Goal: Task Accomplishment & Management: Use online tool/utility

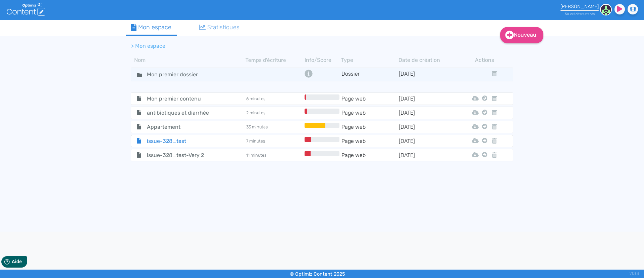
click at [171, 139] on span "issue-328_test" at bounding box center [180, 141] width 76 height 8
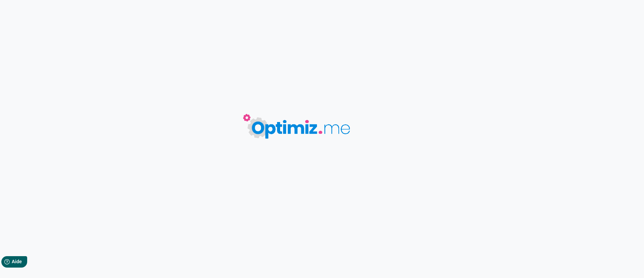
type input "issue-328_test"
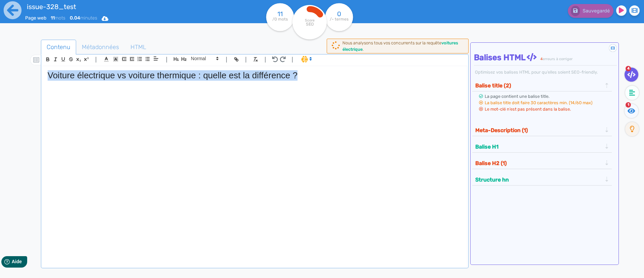
drag, startPoint x: 294, startPoint y: 78, endPoint x: 44, endPoint y: 66, distance: 250.7
click at [44, 66] on div "Voiture électrique vs voiture thermique : quelle est la différence ?" at bounding box center [255, 163] width 425 height 194
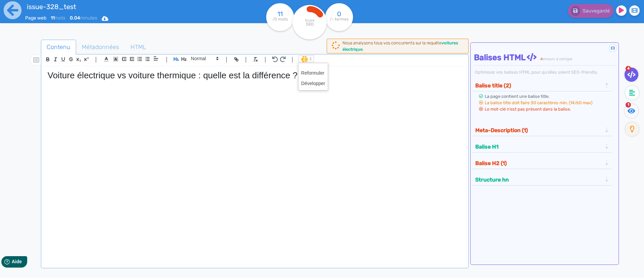
click at [308, 60] on icon at bounding box center [311, 59] width 6 height 6
click at [414, 107] on div "Voiture électrique vs voiture thermique : quelle est la différence ?" at bounding box center [255, 163] width 425 height 194
click at [305, 67] on div "Voiture électrique vs voiture thermique : quelle est la différence ?" at bounding box center [255, 163] width 425 height 194
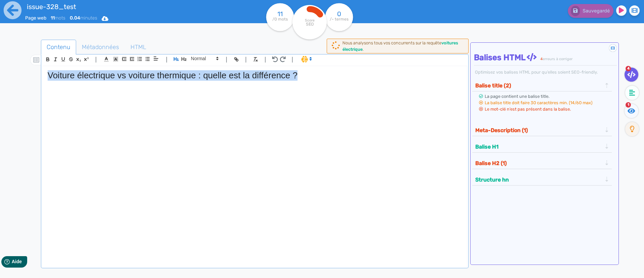
drag, startPoint x: 309, startPoint y: 74, endPoint x: 47, endPoint y: 68, distance: 261.9
click at [47, 68] on div "Voiture électrique vs voiture thermique : quelle est la différence ?" at bounding box center [255, 163] width 425 height 194
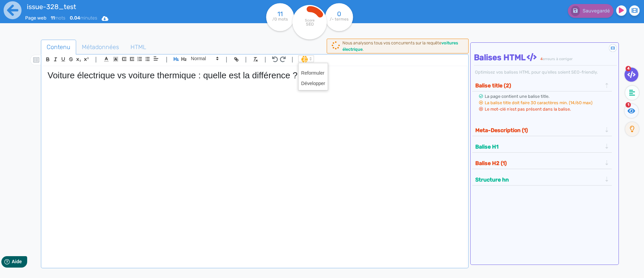
click at [302, 60] on span at bounding box center [306, 58] width 16 height 7
click at [312, 81] on span at bounding box center [313, 83] width 24 height 10
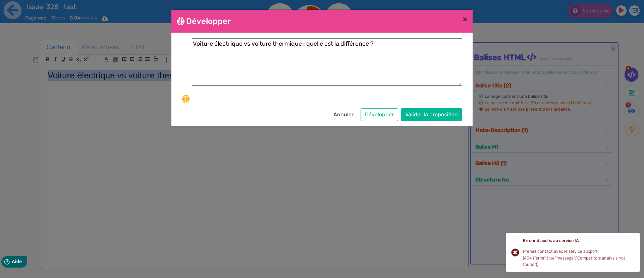
drag, startPoint x: 465, startPoint y: 20, endPoint x: 428, endPoint y: 53, distance: 49.4
click at [429, 53] on app-ai-operation-modal "Développer × Voiture électrique vs voiture thermique : quelle est la différence…" at bounding box center [322, 68] width 301 height 116
click at [417, 59] on textarea "Voiture électrique vs voiture thermique : quelle est la différence ?" at bounding box center [327, 61] width 271 height 47
click at [385, 43] on textarea "Voiture électrique vs voiture thermique : quelle est la différence ?" at bounding box center [327, 61] width 271 height 47
click at [417, 111] on button "Valider la proposition" at bounding box center [431, 114] width 61 height 13
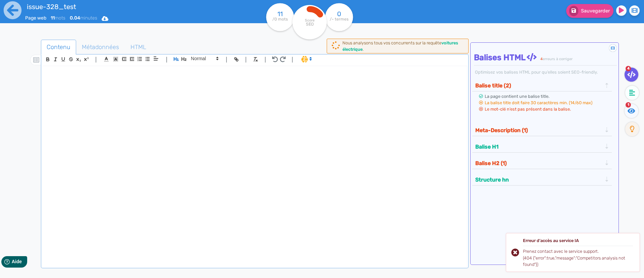
click at [301, 61] on span at bounding box center [306, 58] width 16 height 7
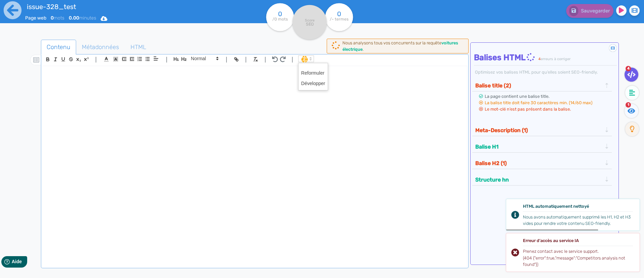
click at [244, 101] on div at bounding box center [255, 163] width 425 height 194
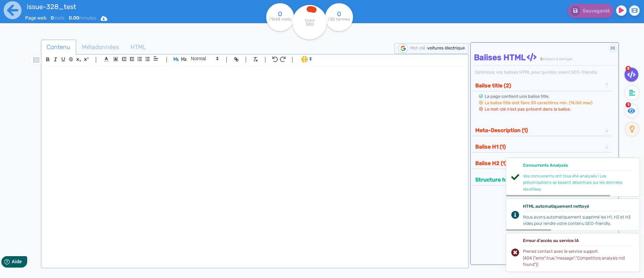
click at [245, 101] on div at bounding box center [255, 163] width 425 height 194
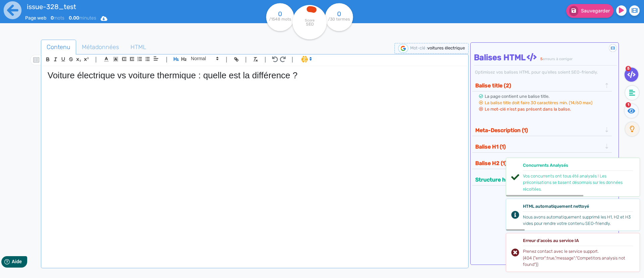
click at [245, 101] on div "Voiture électrique vs voiture thermique : quelle est la différence ?" at bounding box center [255, 163] width 425 height 194
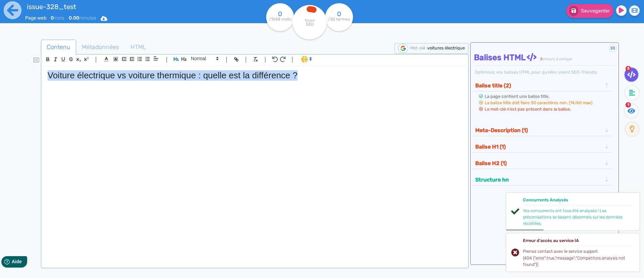
drag, startPoint x: 310, startPoint y: 75, endPoint x: 48, endPoint y: 67, distance: 262.3
click at [48, 67] on div "Voiture électrique vs voiture thermique : quelle est la différence ?" at bounding box center [255, 163] width 425 height 194
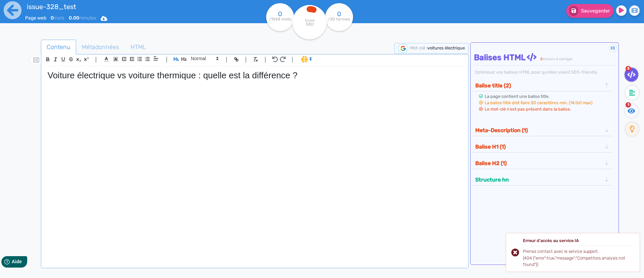
click at [308, 56] on icon at bounding box center [311, 59] width 6 height 6
click at [312, 81] on span at bounding box center [313, 83] width 24 height 10
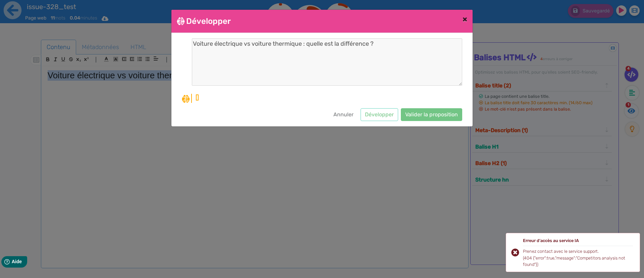
click at [465, 19] on span "×" at bounding box center [465, 18] width 5 height 9
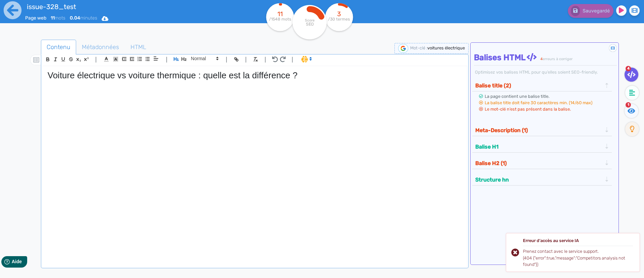
click at [100, 90] on div "Voiture électrique vs voiture thermique : quelle est la différence ?" at bounding box center [255, 163] width 425 height 194
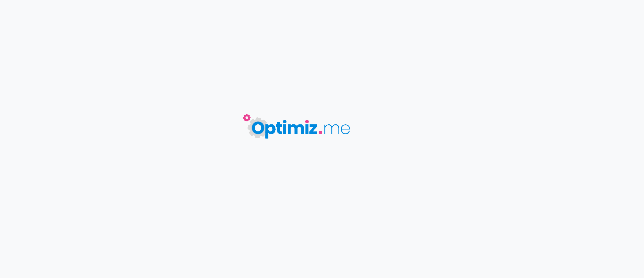
type input "issue-328_test"
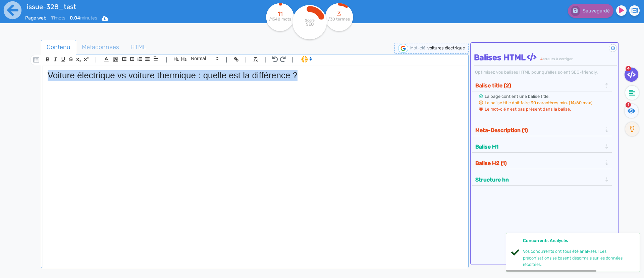
drag, startPoint x: 329, startPoint y: 79, endPoint x: 143, endPoint y: 89, distance: 186.2
click at [22, 70] on div "Contenu Métadonnées HTML | | H3 H4 H5 H6 Normal | | | | Voiture électrique vs v…" at bounding box center [331, 179] width 625 height 282
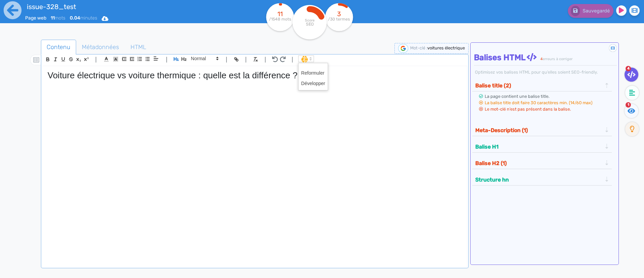
click at [305, 61] on span at bounding box center [306, 58] width 16 height 7
click at [312, 82] on span at bounding box center [313, 83] width 24 height 10
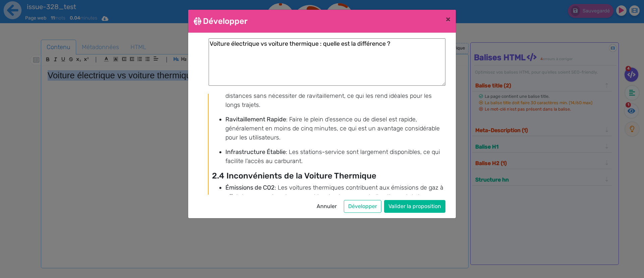
scroll to position [812, 0]
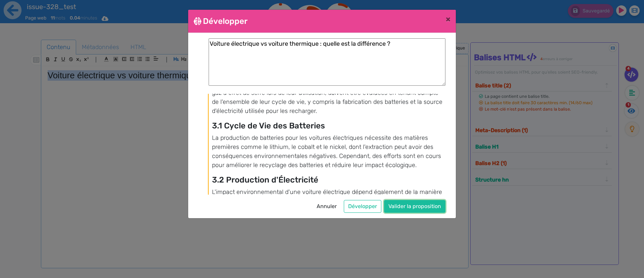
click at [397, 204] on button "Valider la proposition" at bounding box center [414, 206] width 61 height 13
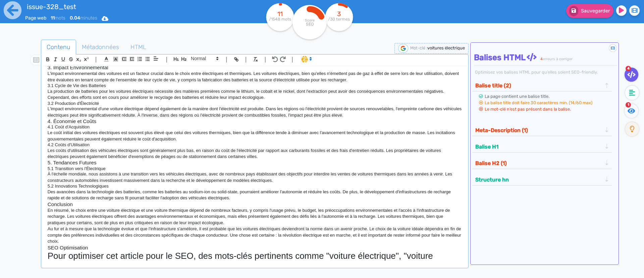
scroll to position [304, 0]
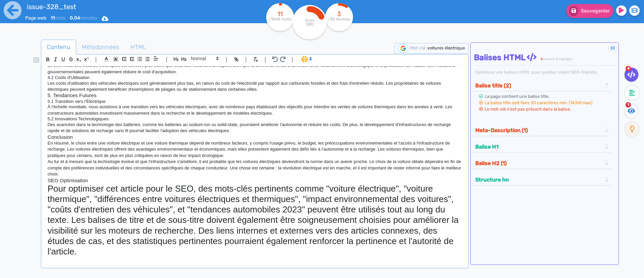
click at [225, 147] on p "En résumé, le choix entre une voiture électrique et une voiture thermique dépen…" at bounding box center [255, 149] width 415 height 18
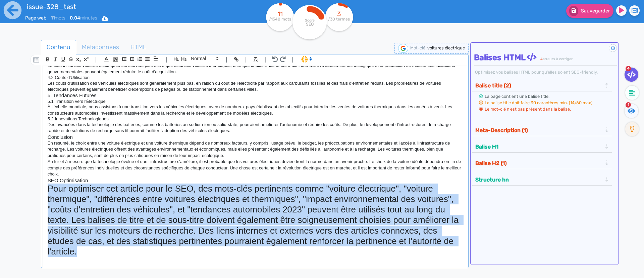
drag, startPoint x: 87, startPoint y: 260, endPoint x: 41, endPoint y: 186, distance: 86.8
click at [41, 186] on div "| | H3 H4 H5 H6 Normal | | | | Voiture Électrique vs Voiture Thermique : Compre…" at bounding box center [255, 161] width 428 height 214
click at [175, 231] on h1 "Pour optimiser cet article pour le SEO, des mots-clés pertinents comme "voiture…" at bounding box center [255, 219] width 415 height 73
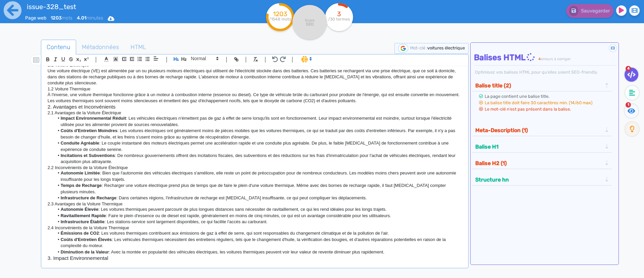
scroll to position [0, 0]
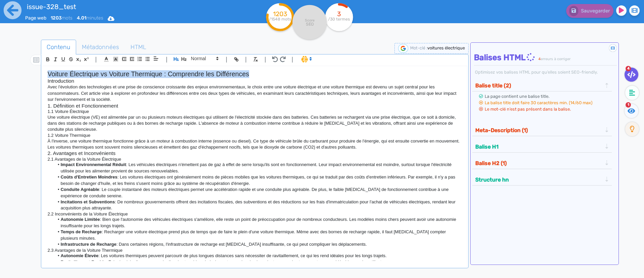
drag, startPoint x: 49, startPoint y: 74, endPoint x: 281, endPoint y: 72, distance: 231.3
click at [281, 72] on h2 "Voiture Électrique vs Voiture Thermique : Comprendre les Différences" at bounding box center [255, 74] width 415 height 8
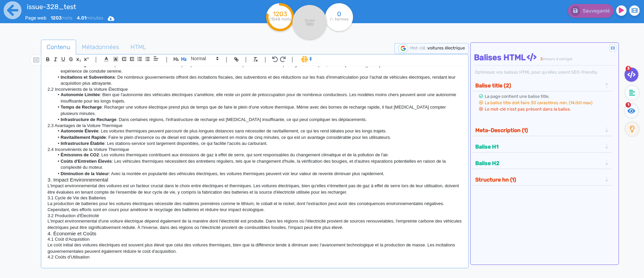
scroll to position [304, 0]
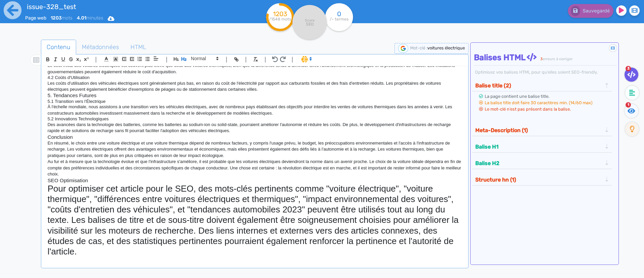
click at [84, 242] on h1 "Pour optimiser cet article pour le SEO, des mots-clés pertinents comme "voiture…" at bounding box center [255, 219] width 415 height 73
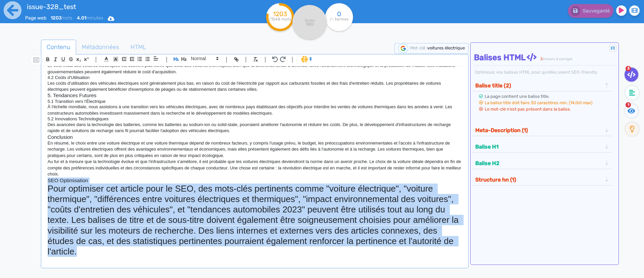
drag, startPoint x: 83, startPoint y: 254, endPoint x: 28, endPoint y: 182, distance: 90.6
click at [28, 182] on div "Contenu Métadonnées HTML | | H3 H4 H5 H6 Normal | | | | Voiture Électrique vs V…" at bounding box center [331, 179] width 625 height 282
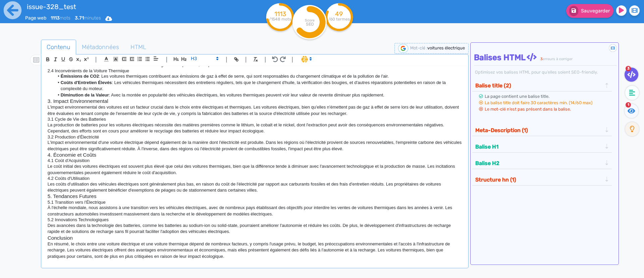
scroll to position [231, 0]
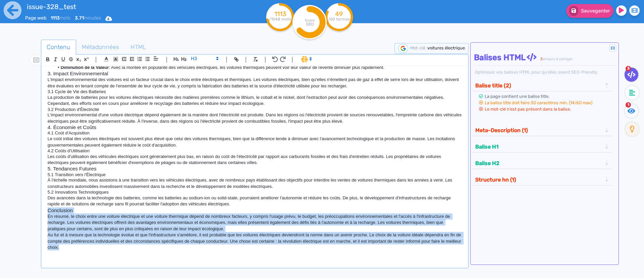
drag, startPoint x: 104, startPoint y: 248, endPoint x: 23, endPoint y: 208, distance: 89.8
click at [23, 208] on div "Contenu Métadonnées HTML | | H3 H4 H5 H6 Normal | | | | Voiture Électrique vs V…" at bounding box center [331, 179] width 625 height 282
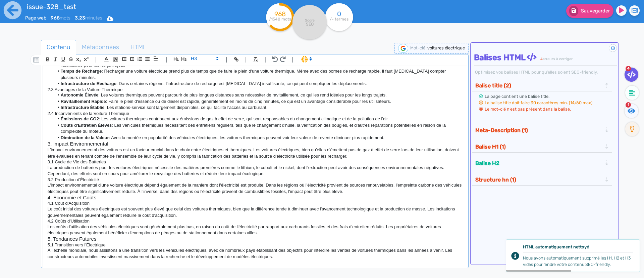
scroll to position [13, 0]
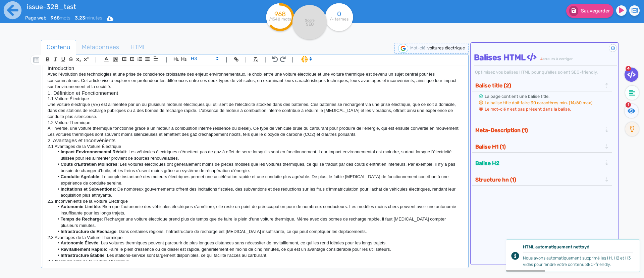
click at [137, 93] on h3 "1. Définition et Fonctionnement" at bounding box center [255, 93] width 415 height 6
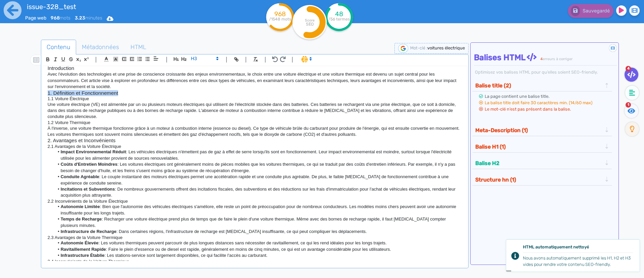
drag, startPoint x: 132, startPoint y: 93, endPoint x: 39, endPoint y: 91, distance: 93.3
click at [39, 91] on div "Contenu Métadonnées HTML | | H3 H4 H5 H6 Normal | | | | Voiture Électrique vs V…" at bounding box center [331, 179] width 625 height 282
click at [77, 67] on h3 "Introduction" at bounding box center [255, 68] width 415 height 6
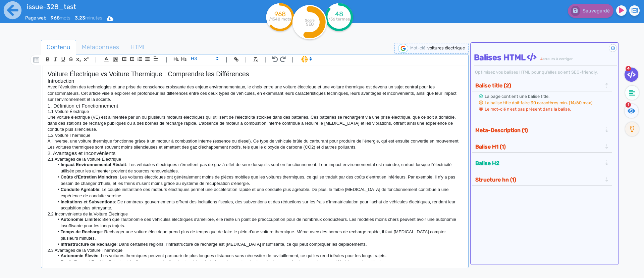
click at [266, 71] on h2 "Voiture Électrique vs Voiture Thermique : Comprendre les Différences" at bounding box center [255, 74] width 415 height 8
click at [175, 59] on icon "button" at bounding box center [176, 59] width 5 height 4
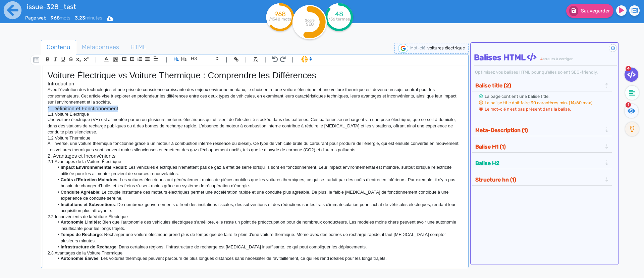
drag, startPoint x: 126, startPoint y: 109, endPoint x: 35, endPoint y: 111, distance: 91.3
click at [35, 111] on div "Contenu Métadonnées HTML | | H3 H4 H5 H6 Normal | | | | Voiture Électrique vs V…" at bounding box center [331, 179] width 625 height 282
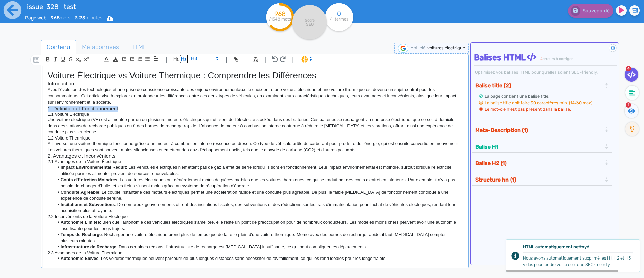
click at [185, 57] on icon "button" at bounding box center [184, 59] width 6 height 6
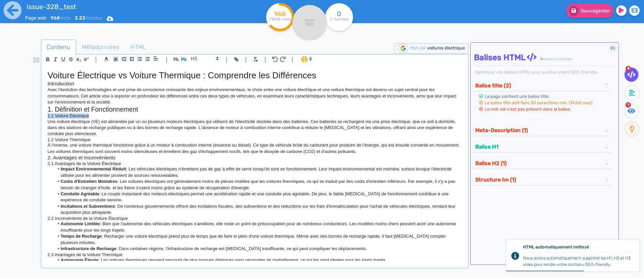
drag, startPoint x: 104, startPoint y: 114, endPoint x: 21, endPoint y: 115, distance: 82.9
click at [21, 115] on div "Contenu Métadonnées HTML | | H3 H4 H5 H6 Normal | | | | Voiture Électrique vs V…" at bounding box center [331, 179] width 625 height 282
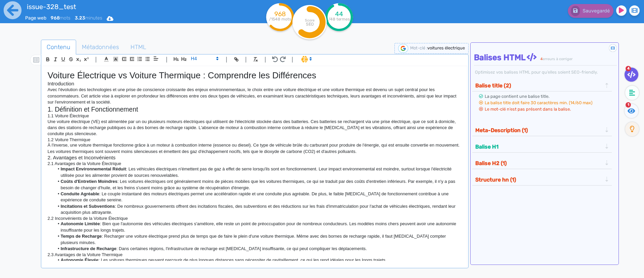
click at [194, 60] on span at bounding box center [204, 58] width 33 height 8
click at [198, 72] on span at bounding box center [204, 70] width 27 height 12
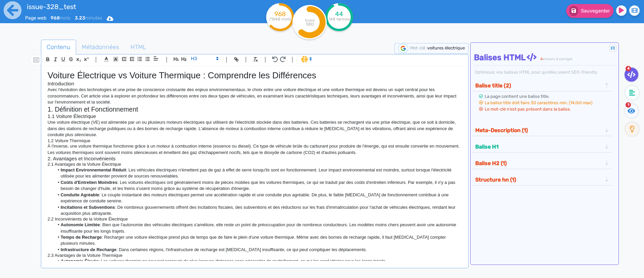
click at [128, 120] on p "Une voiture électrique (VE) est alimentée par un ou plusieurs moteurs électriqu…" at bounding box center [255, 128] width 415 height 18
drag, startPoint x: 100, startPoint y: 140, endPoint x: 35, endPoint y: 141, distance: 65.1
click at [35, 141] on div "Contenu Métadonnées HTML | | H3 H4 H5 H6 Normal | | | | Voiture Électrique vs V…" at bounding box center [331, 179] width 625 height 282
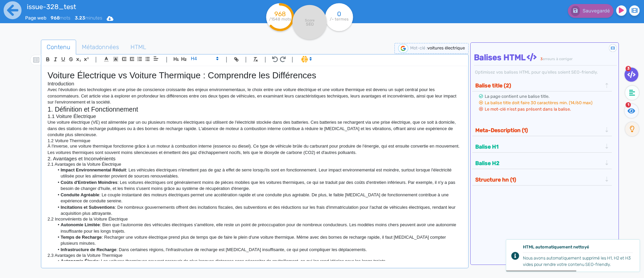
click at [176, 145] on p "À l'inverse, une voiture thermique fonctionne grâce à un moteur à combustion in…" at bounding box center [255, 149] width 415 height 12
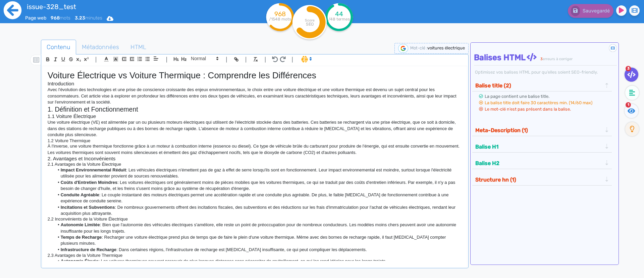
click at [7, 10] on icon at bounding box center [12, 10] width 18 height 18
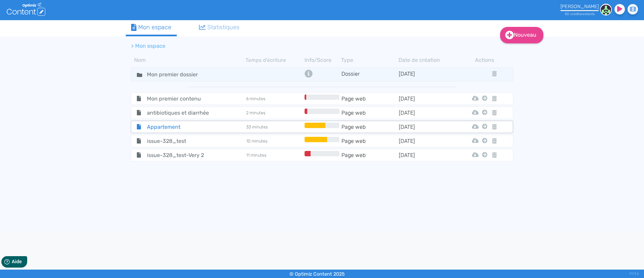
click at [165, 130] on span "Appartement" at bounding box center [180, 127] width 76 height 8
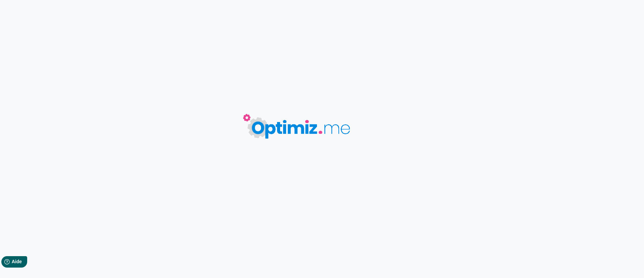
type input "Appartement"
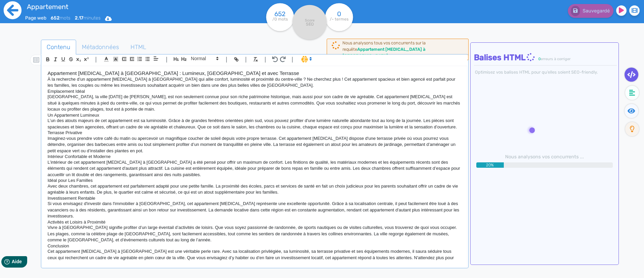
click at [13, 4] on icon at bounding box center [13, 10] width 18 height 18
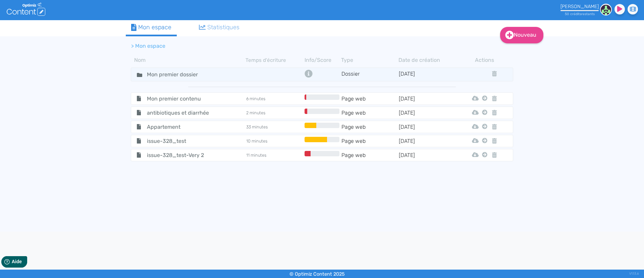
click at [57, 108] on div "Nouveau Contenu Dossier Mon espace Statistiques > Mon espace Nom Temps d'écritu…" at bounding box center [322, 125] width 644 height 211
click at [584, 9] on div "[PERSON_NAME]" at bounding box center [580, 7] width 38 height 6
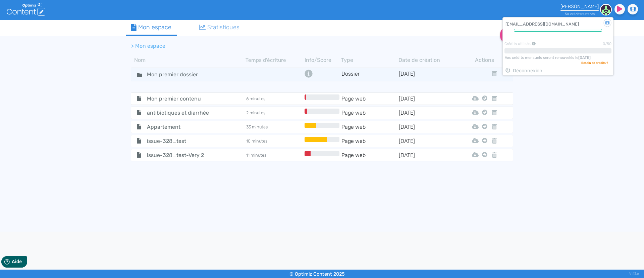
click at [542, 157] on div "Nouveau Contenu Dossier Mon espace Statistiques > Mon espace Nom Temps d'écritu…" at bounding box center [322, 125] width 644 height 211
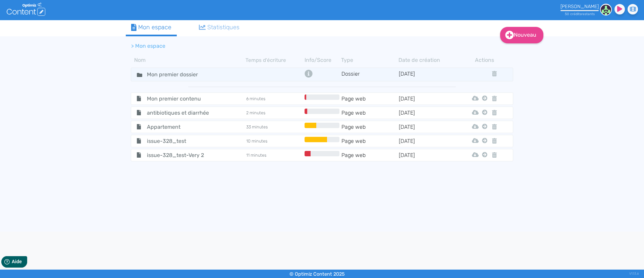
click at [566, 10] on div at bounding box center [580, 10] width 38 height 1
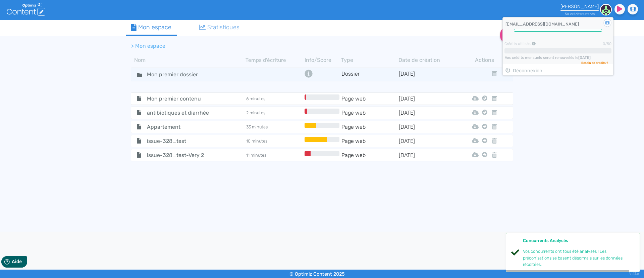
click at [534, 58] on span "Vos crédits mensuels seront renouvelés le [DATE]" at bounding box center [548, 57] width 86 height 4
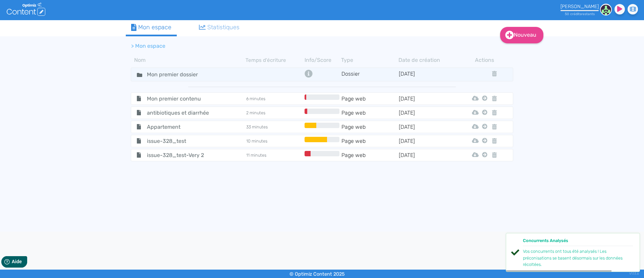
click at [520, 197] on div "Nom Temps d'écriture Info/Score Type Date de création Actions Mon premier dossi…" at bounding box center [322, 146] width 403 height 187
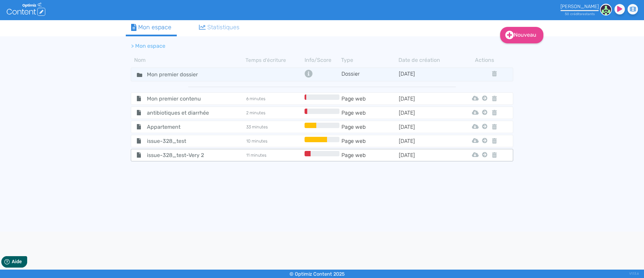
click at [162, 150] on tr "issue-328_test-Very 2 11 minutes Page web [DATE] Html Pdf Word Mon Premier Doss…" at bounding box center [322, 155] width 383 height 12
click at [173, 152] on span "issue-328_test-Very 2" at bounding box center [180, 155] width 76 height 8
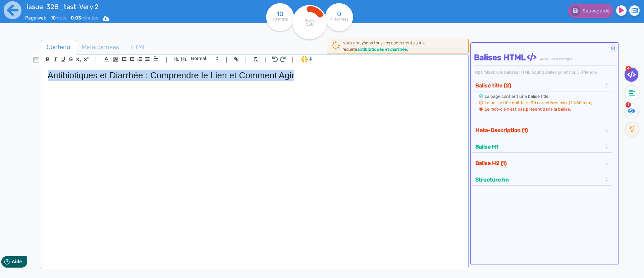
drag, startPoint x: 309, startPoint y: 75, endPoint x: 44, endPoint y: 77, distance: 264.8
click at [44, 77] on div "Antibiotiques et Diarrhée : Comprendre le Lien et Comment Agir" at bounding box center [255, 163] width 425 height 194
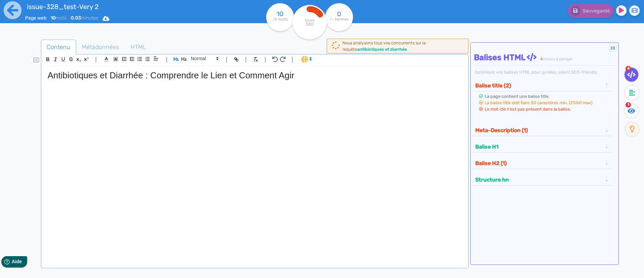
click at [239, 43] on ul "Contenu Métadonnées HTML" at bounding box center [255, 47] width 428 height 15
